Goal: Information Seeking & Learning: Learn about a topic

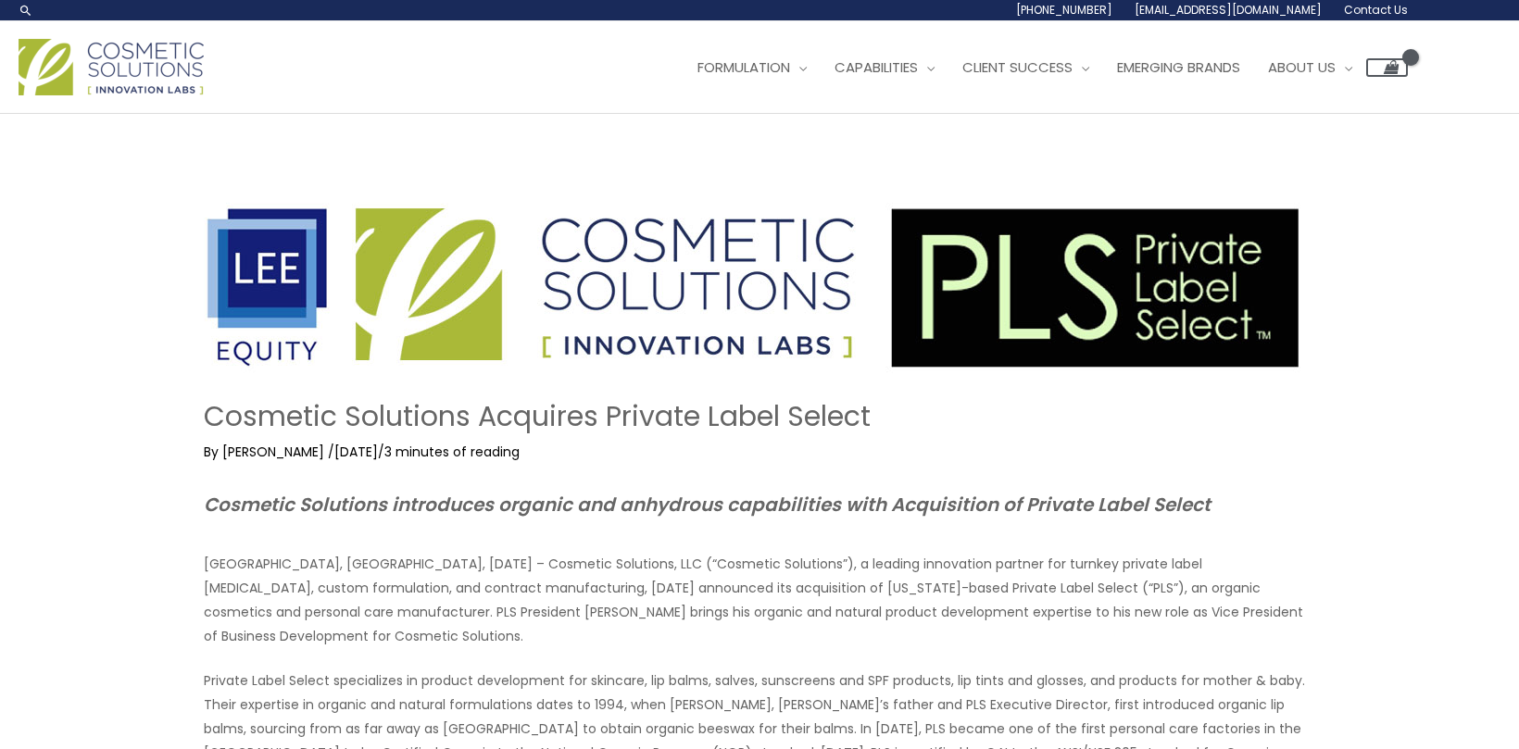
click at [162, 75] on img at bounding box center [111, 67] width 185 height 57
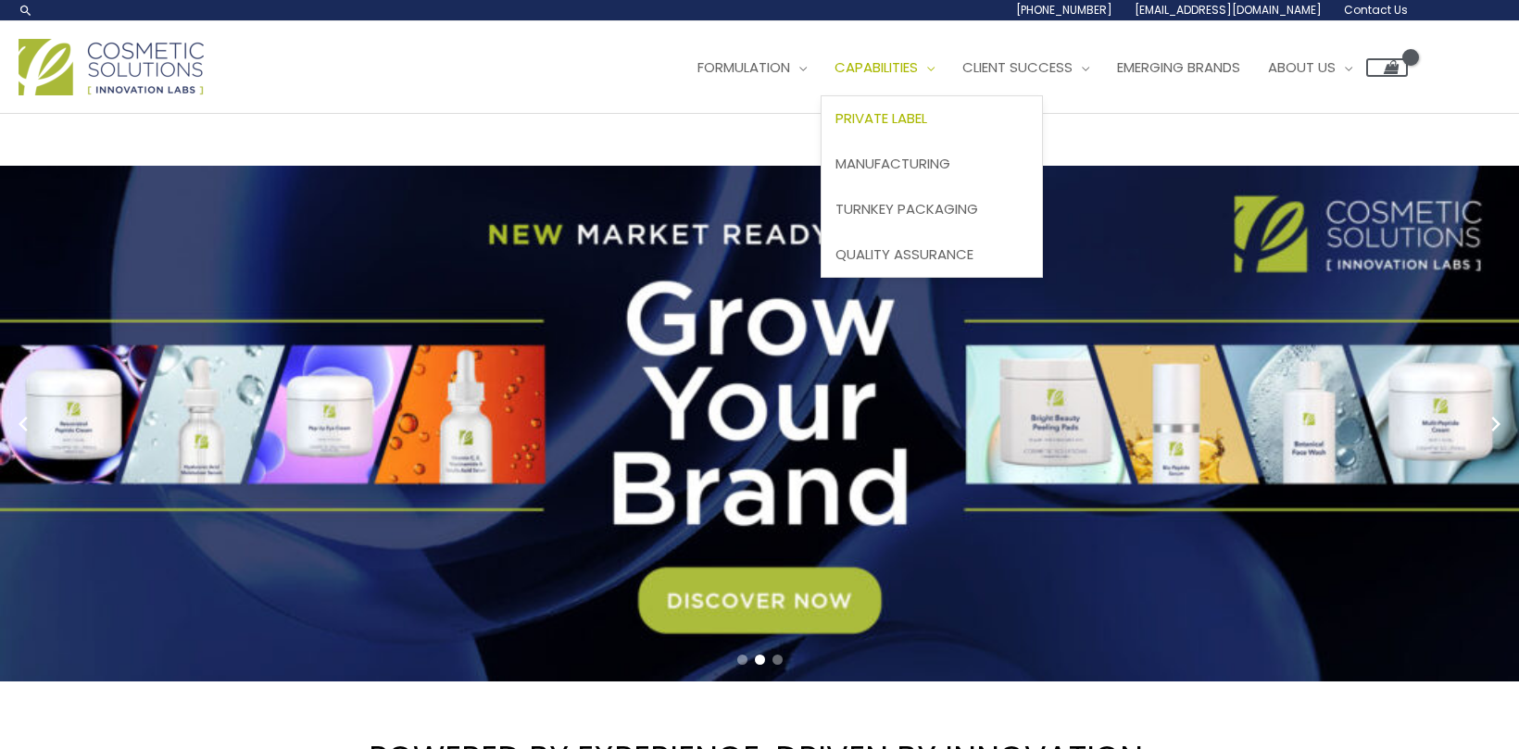
click at [927, 112] on span "Private Label" at bounding box center [882, 117] width 92 height 19
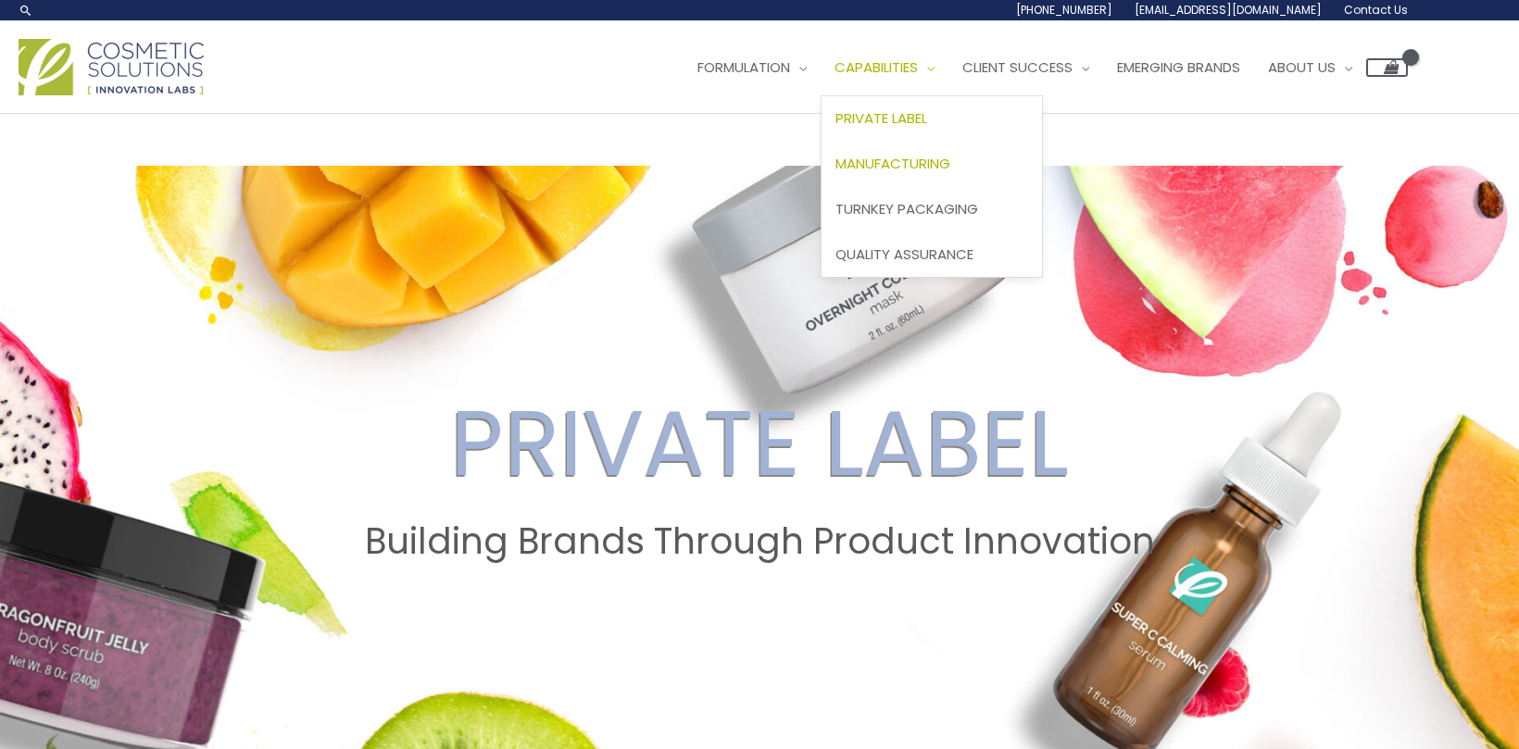
click at [936, 160] on span "Manufacturing" at bounding box center [893, 163] width 115 height 19
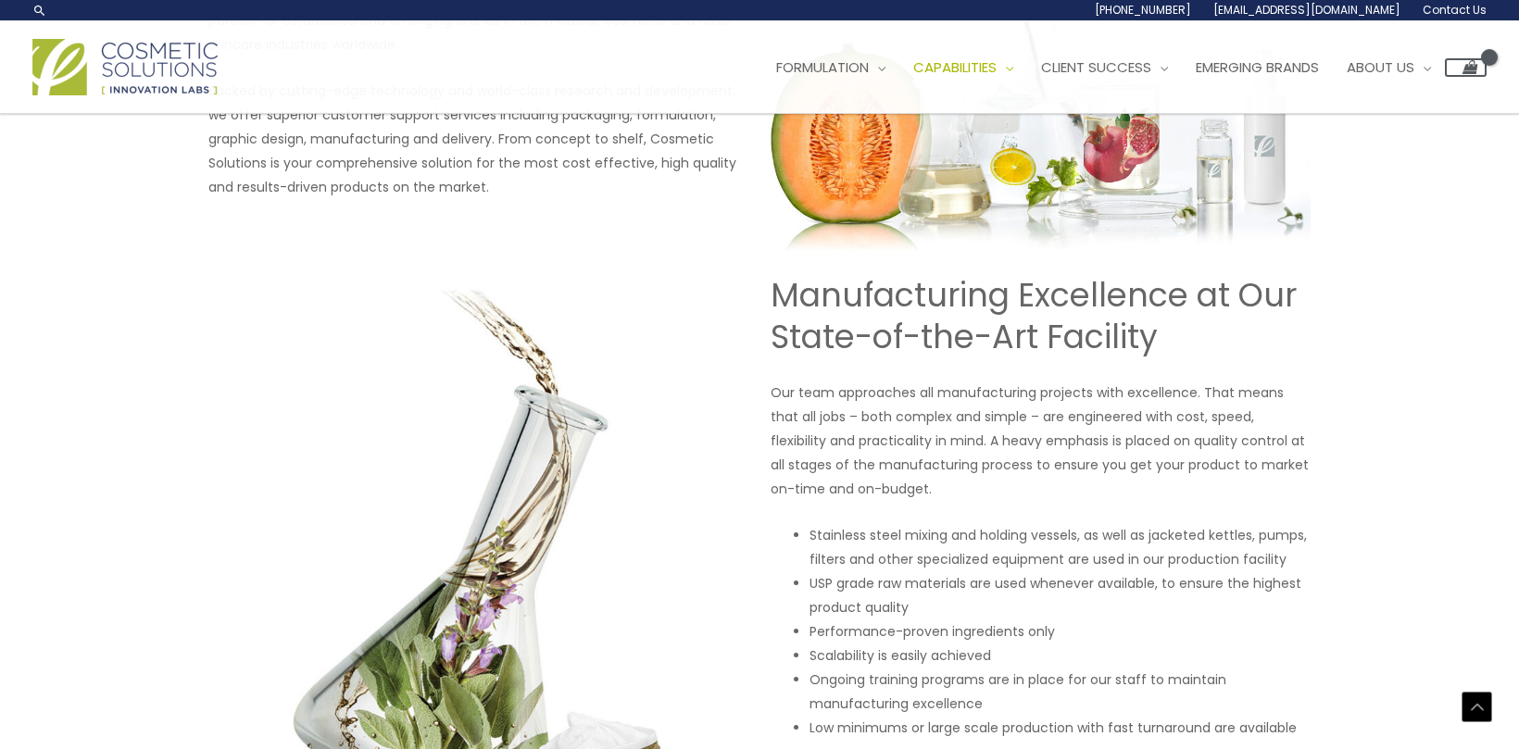
scroll to position [266, 0]
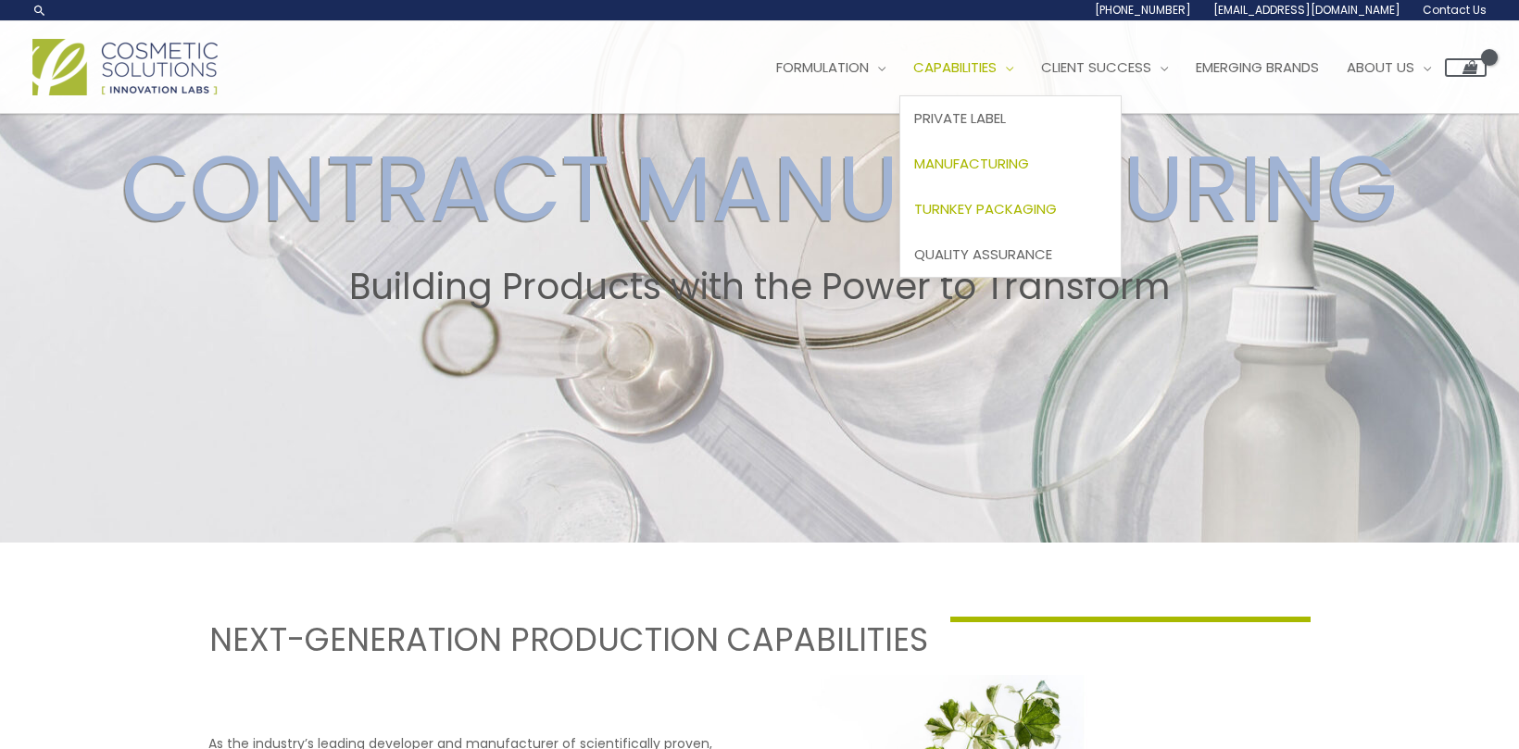
click at [1006, 206] on span "Turnkey Packaging" at bounding box center [985, 208] width 143 height 19
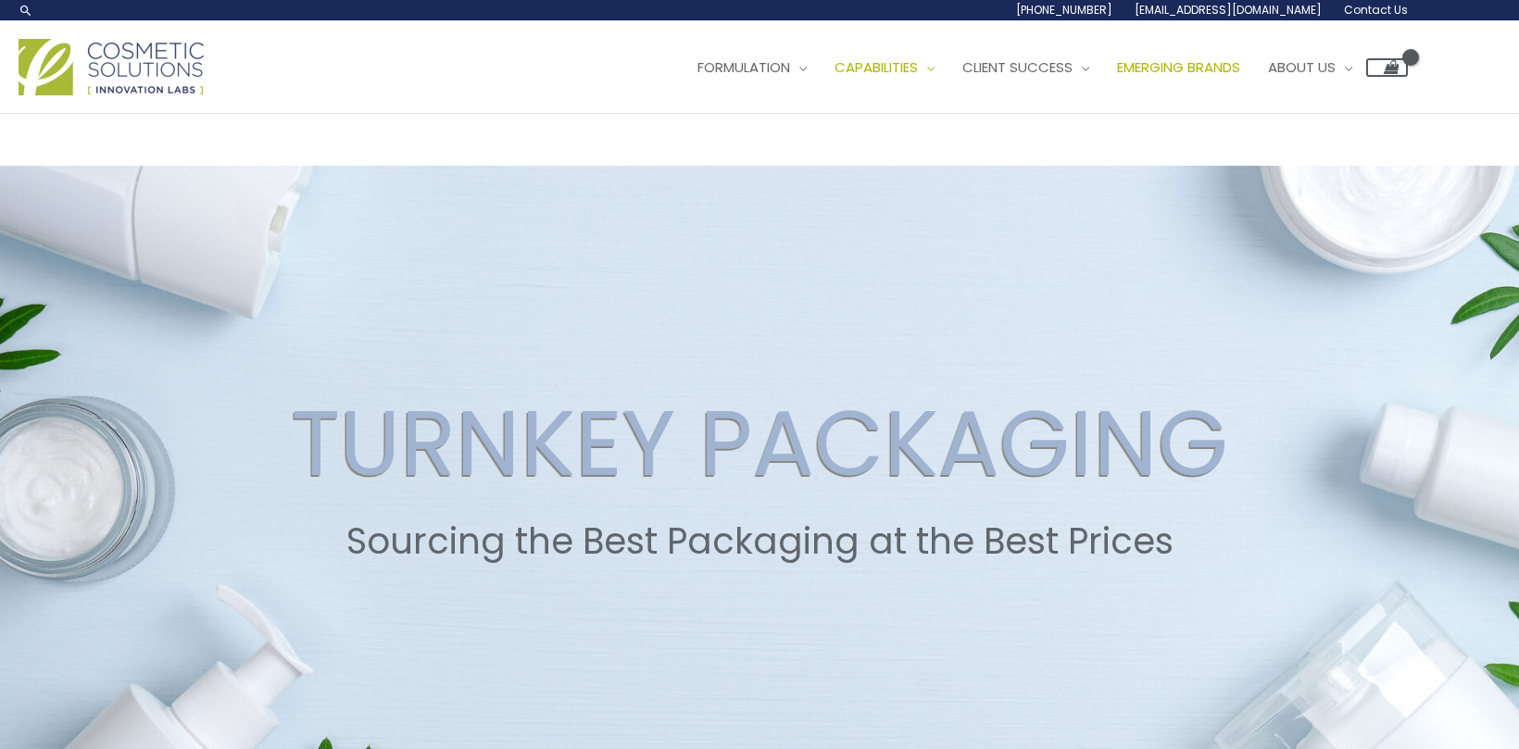
click at [1199, 63] on span "Emerging Brands" at bounding box center [1178, 66] width 123 height 19
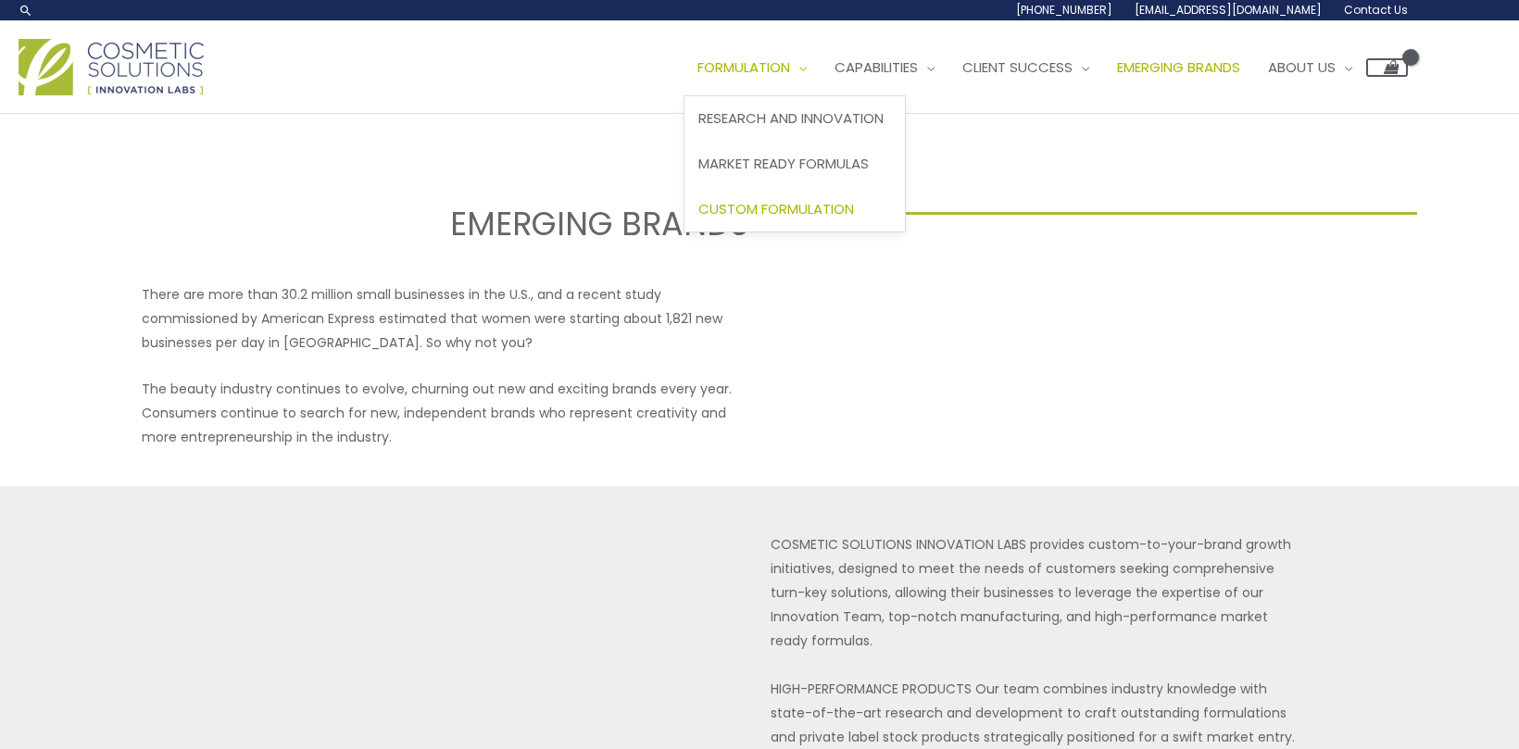
click at [794, 210] on span "Custom Formulation" at bounding box center [776, 208] width 156 height 19
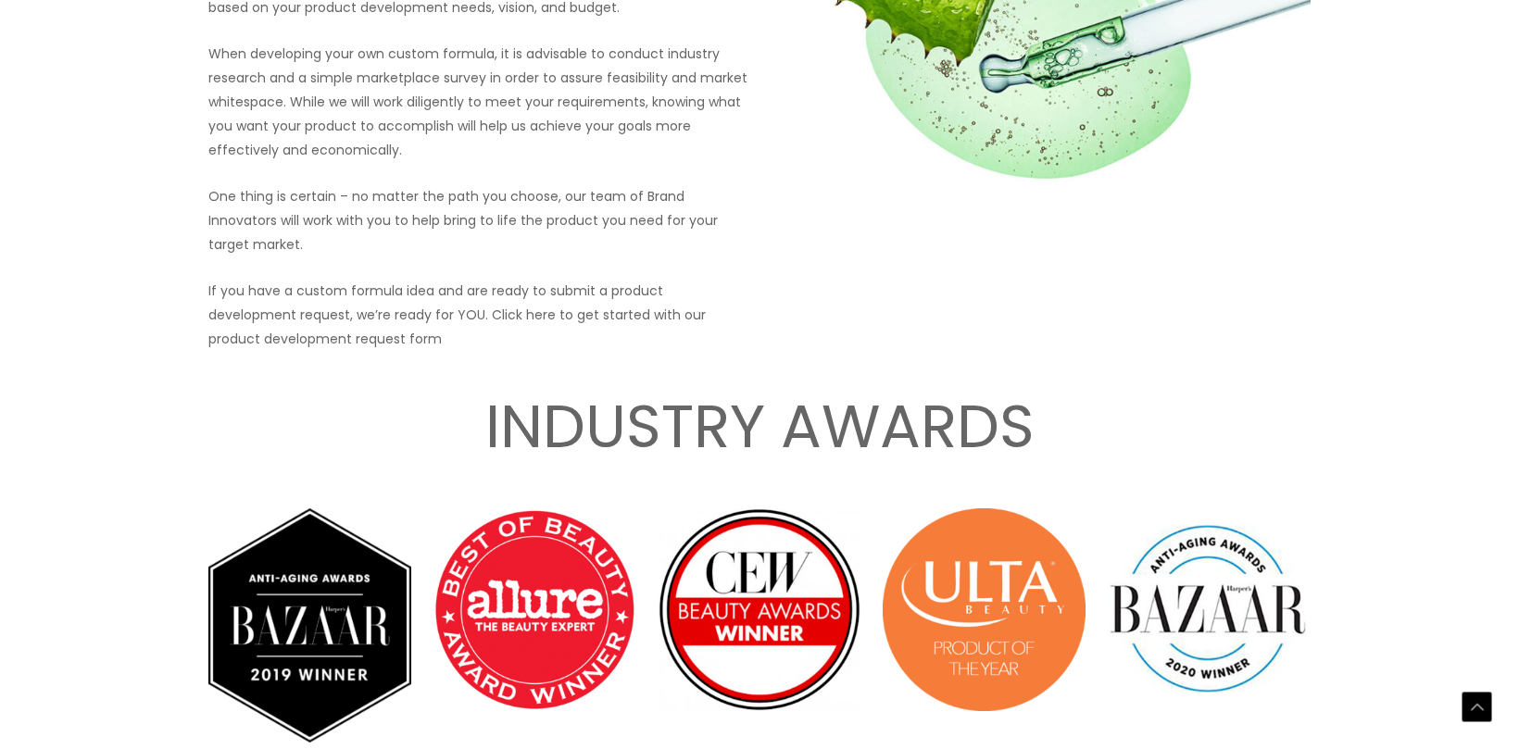
scroll to position [2740, 0]
